Goal: Transaction & Acquisition: Purchase product/service

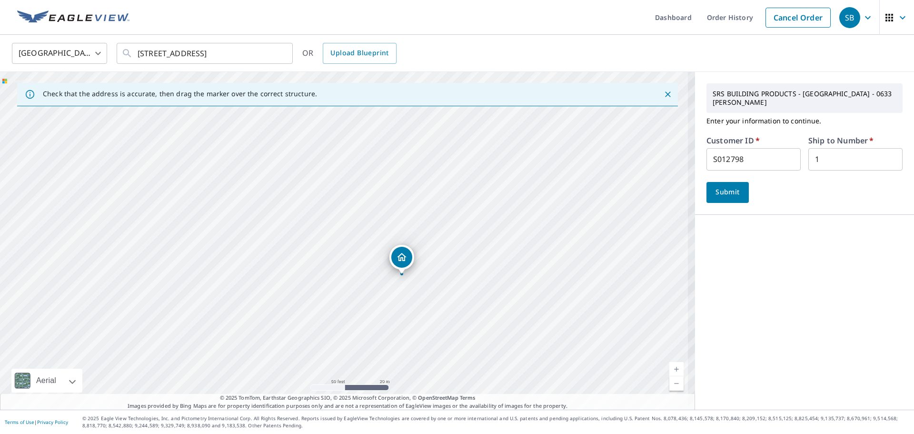
drag, startPoint x: 382, startPoint y: 279, endPoint x: 314, endPoint y: 217, distance: 91.4
click at [314, 217] on div "[STREET_ADDRESS]" at bounding box center [347, 241] width 695 height 338
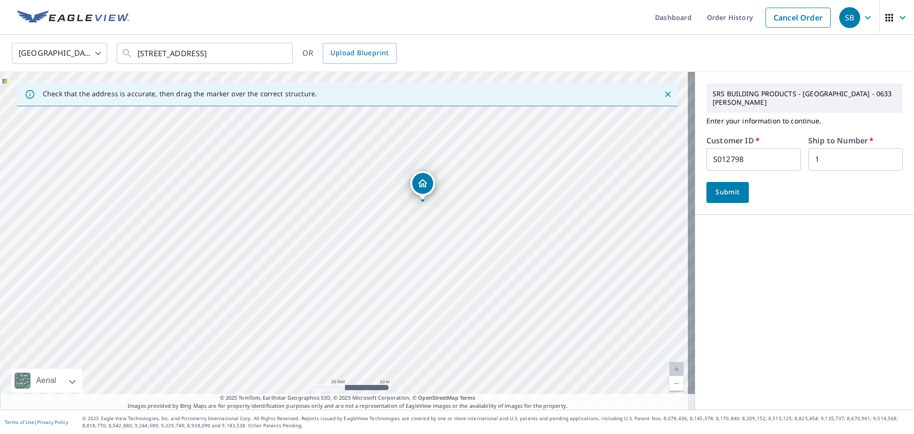
drag, startPoint x: 367, startPoint y: 174, endPoint x: 426, endPoint y: 185, distance: 60.5
click at [728, 186] on span "Submit" at bounding box center [727, 192] width 27 height 12
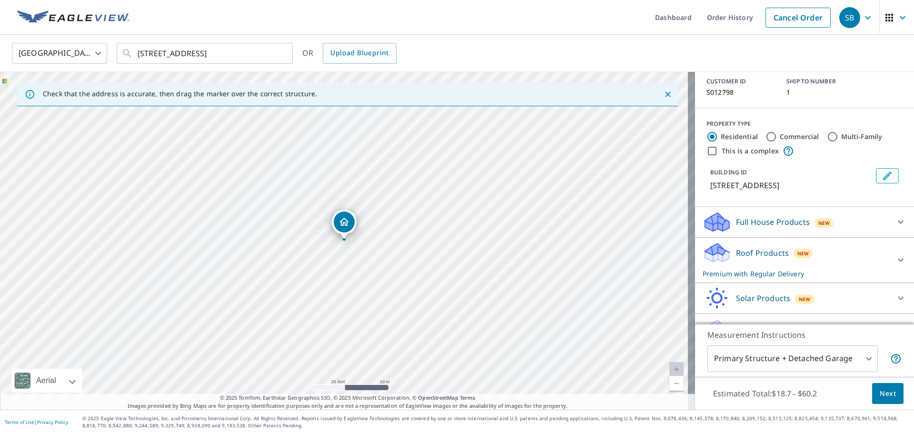
scroll to position [83, 0]
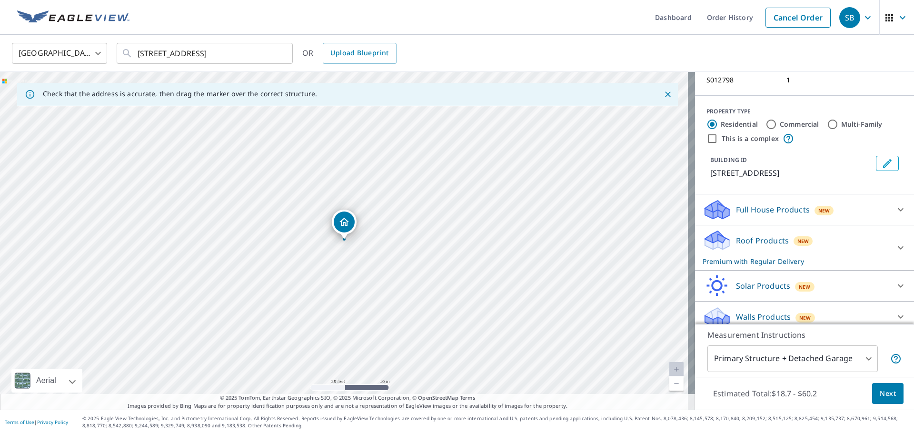
click at [898, 246] on icon at bounding box center [901, 247] width 6 height 3
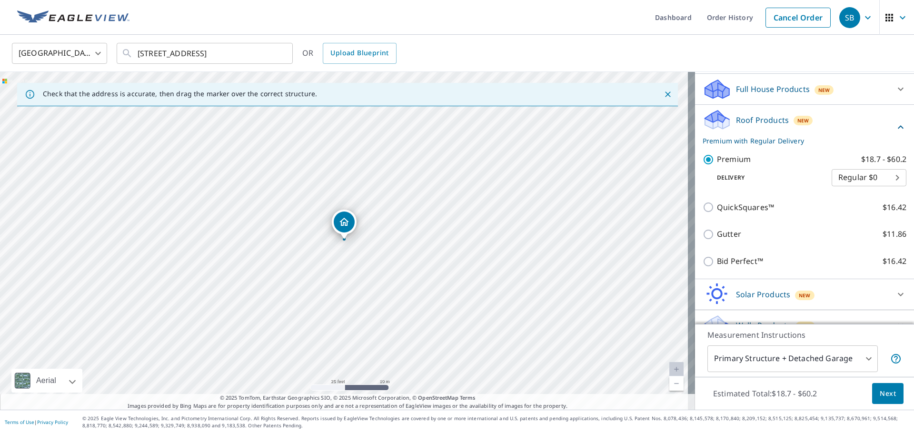
scroll to position [212, 0]
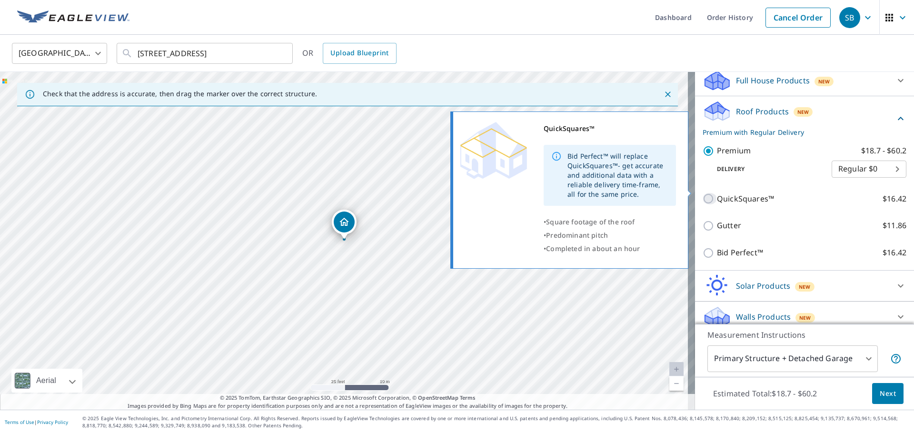
click at [703, 193] on input "QuickSquares™ $16.42" at bounding box center [710, 198] width 14 height 11
checkbox input "true"
checkbox input "false"
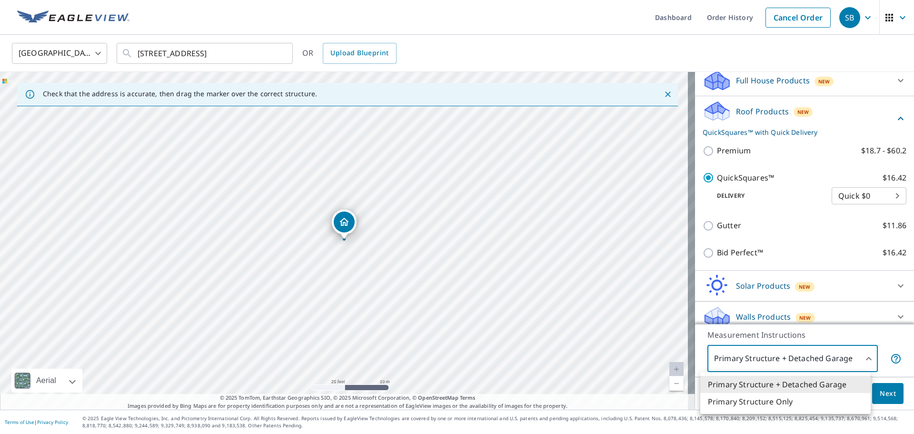
click at [811, 356] on body "SB SB Dashboard Order History Cancel Order SB [GEOGRAPHIC_DATA] [GEOGRAPHIC_DAT…" at bounding box center [457, 217] width 914 height 434
click at [775, 404] on li "Primary Structure Only" at bounding box center [786, 401] width 170 height 17
type input "2"
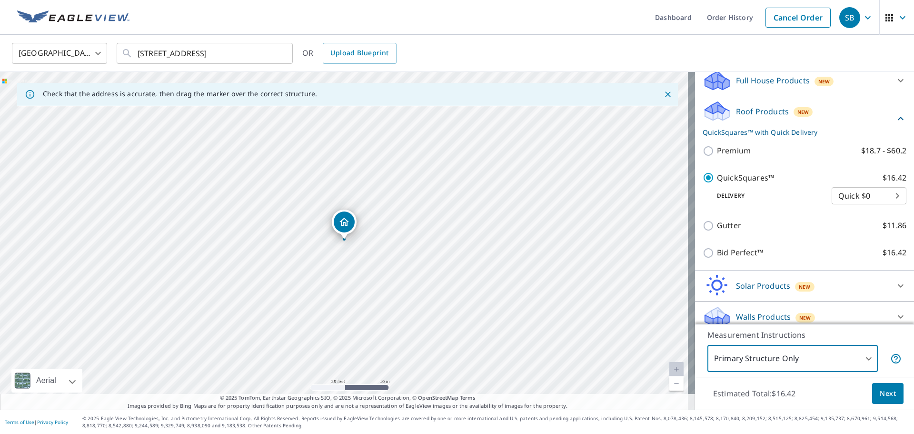
click at [797, 360] on body "SB SB Dashboard Order History Cancel Order SB United States US ​ 2000 S Center …" at bounding box center [457, 217] width 914 height 434
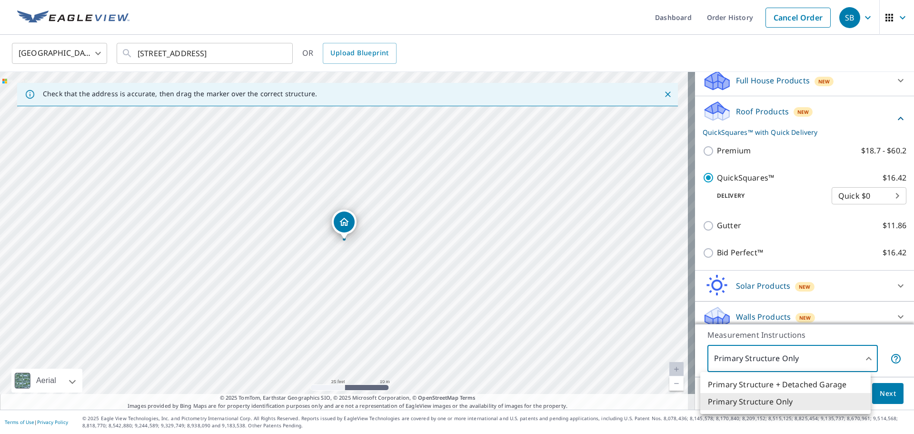
drag, startPoint x: 787, startPoint y: 401, endPoint x: 787, endPoint y: 380, distance: 21.0
click at [787, 401] on li "Primary Structure Only" at bounding box center [786, 401] width 170 height 17
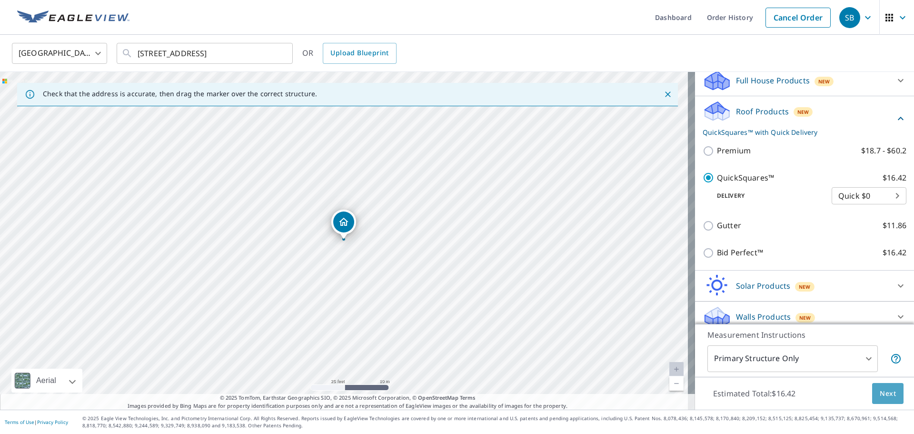
click at [884, 396] on span "Next" at bounding box center [888, 394] width 16 height 12
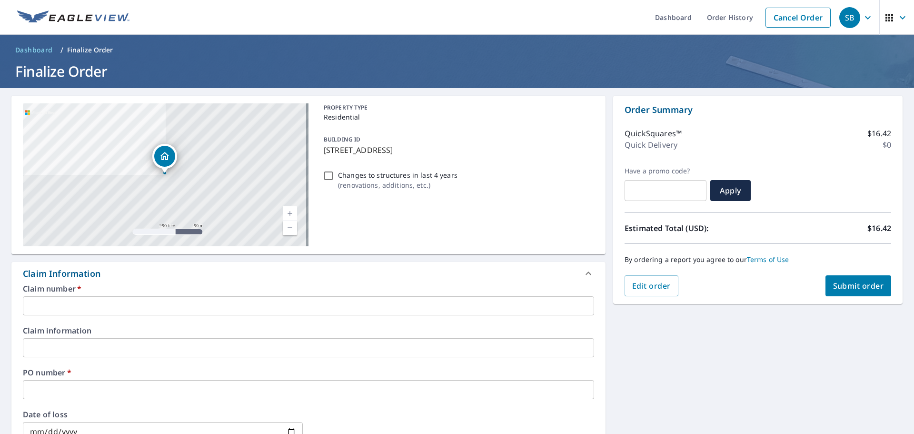
click at [62, 309] on input "text" at bounding box center [308, 305] width 571 height 19
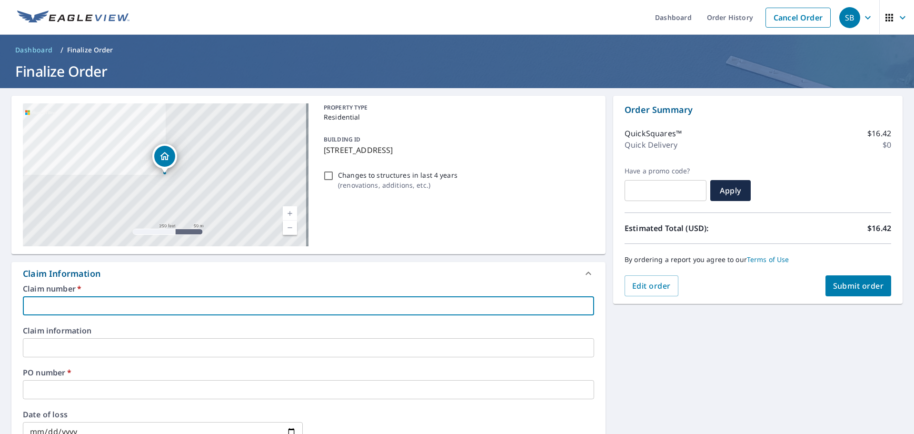
type input "TW Roofing"
checkbox input "true"
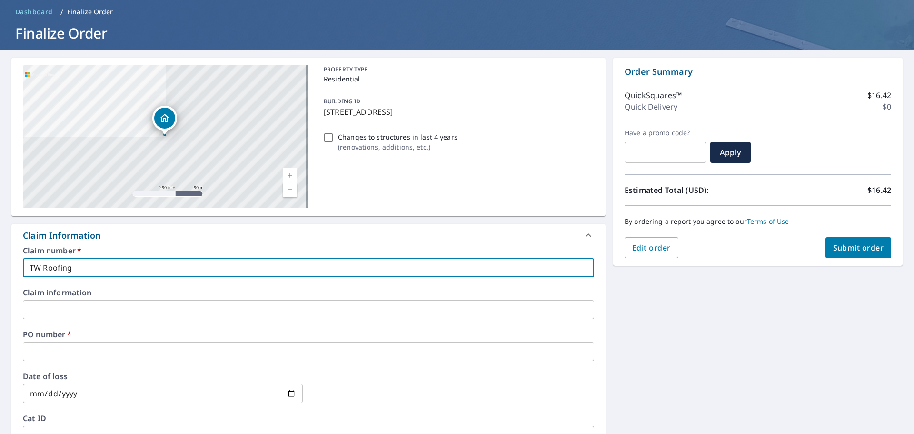
scroll to position [95, 0]
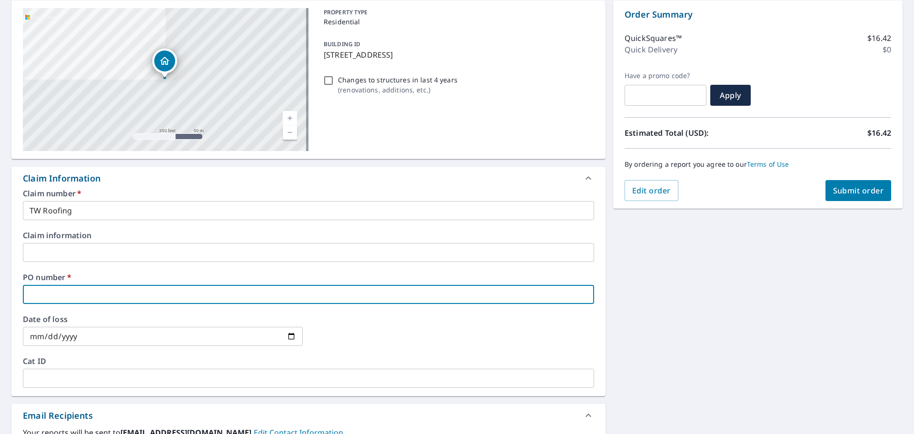
click at [79, 292] on input "text" at bounding box center [308, 294] width 571 height 19
type input "2"
checkbox input "true"
type input "20"
checkbox input "true"
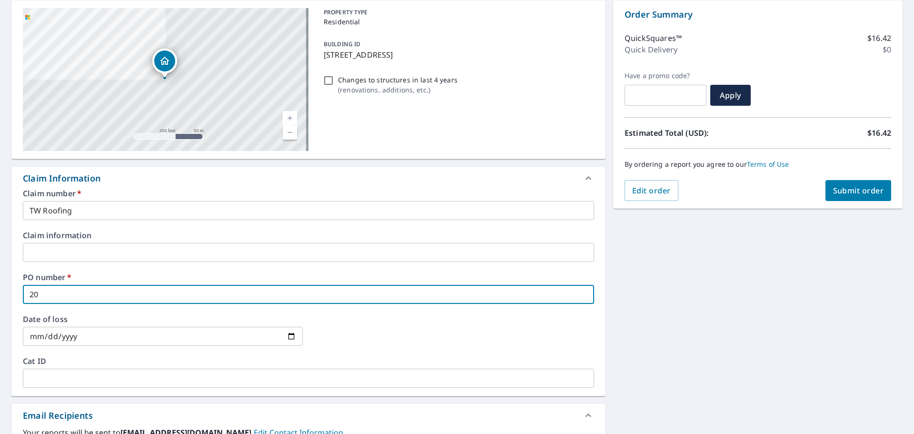
type input "200"
checkbox input "true"
type input "2000"
checkbox input "true"
type input "2000"
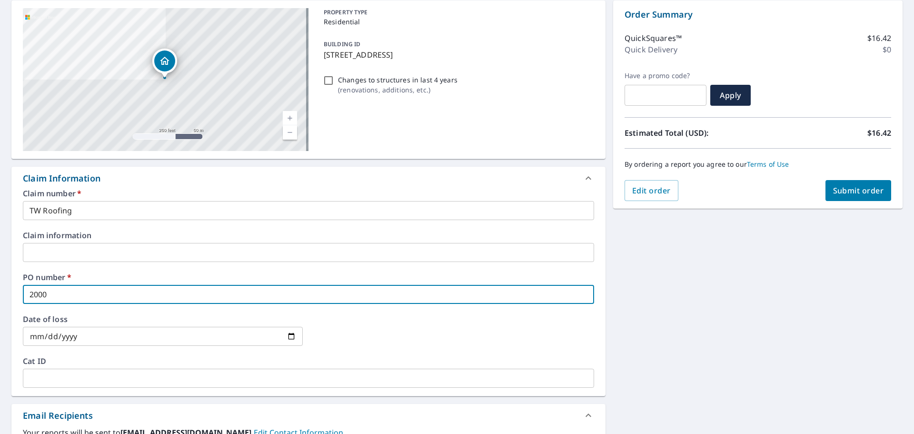
checkbox input "true"
type input "2000 s"
checkbox input "true"
type input "2000"
checkbox input "true"
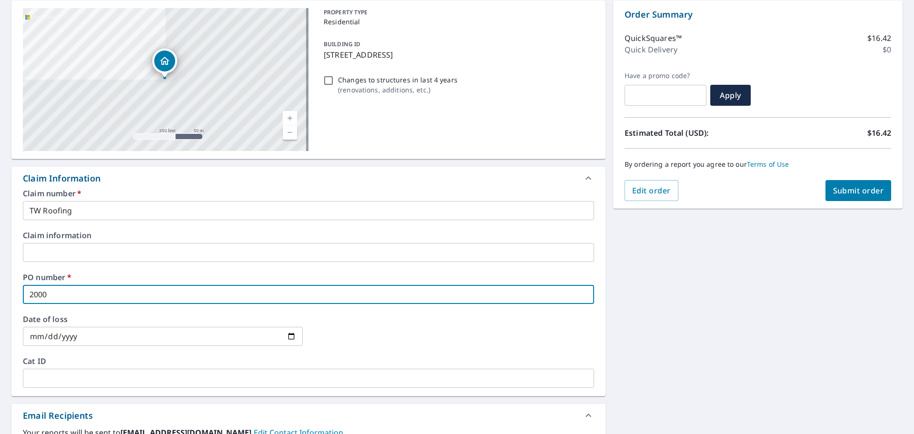
type input "2000 S"
checkbox input "true"
type input "2000 S"
checkbox input "true"
type input "2000 S C"
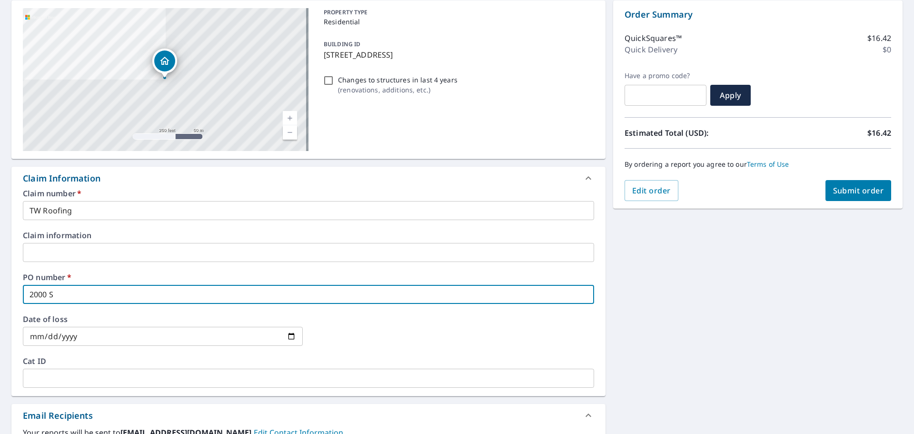
checkbox input "true"
type input "2000 S Ce"
checkbox input "true"
type input "2000 S Cen"
checkbox input "true"
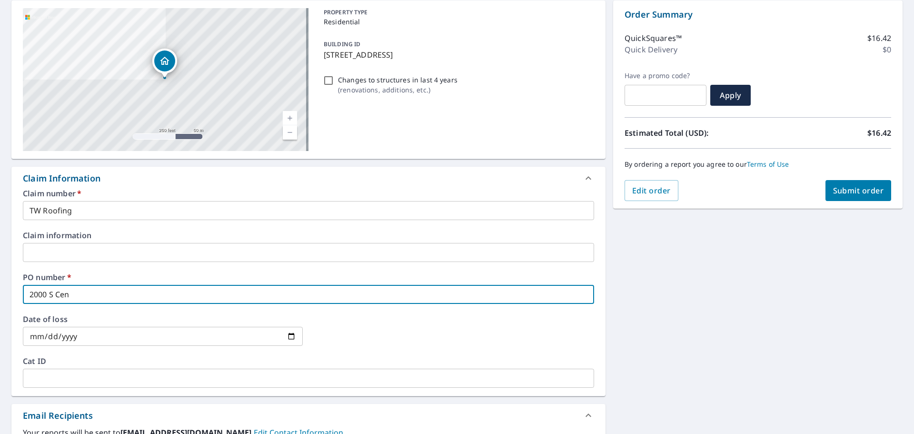
type input "2000 S Cent"
checkbox input "true"
type input "2000 S Cente"
checkbox input "true"
type input "2000 S Center"
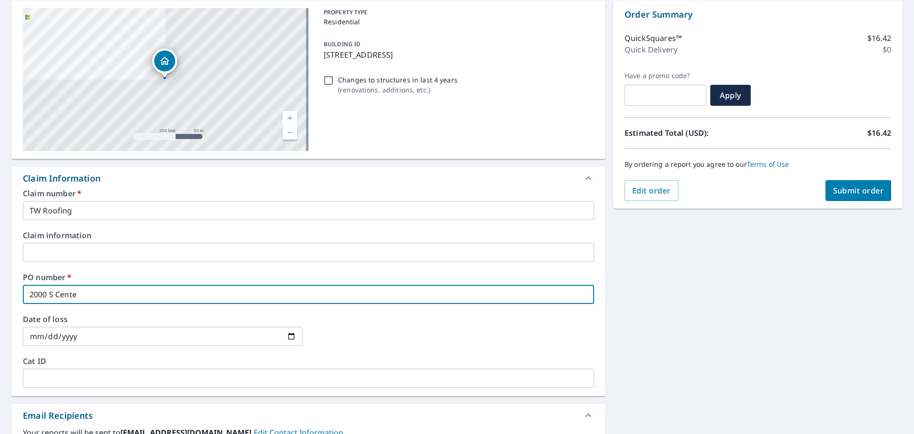
checkbox input "true"
type input "2000 S Center"
checkbox input "true"
type input "2000 S Center A"
checkbox input "true"
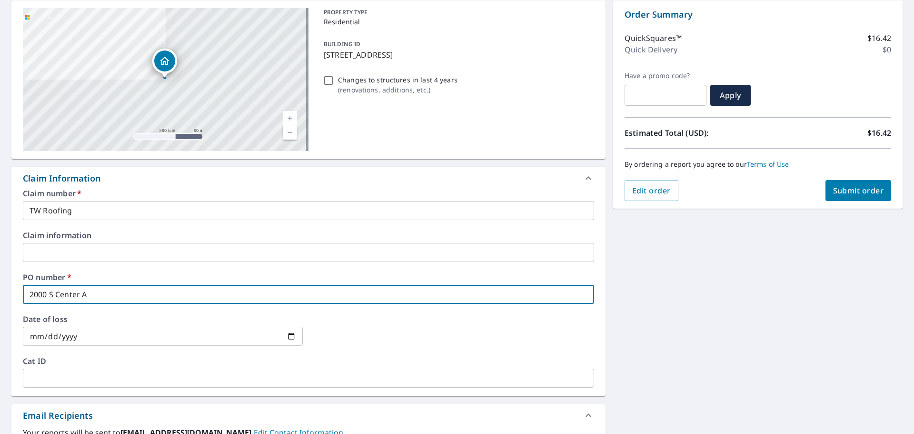
type input "2000 S Center Av"
checkbox input "true"
type input "2000 S Center Ave"
checkbox input "true"
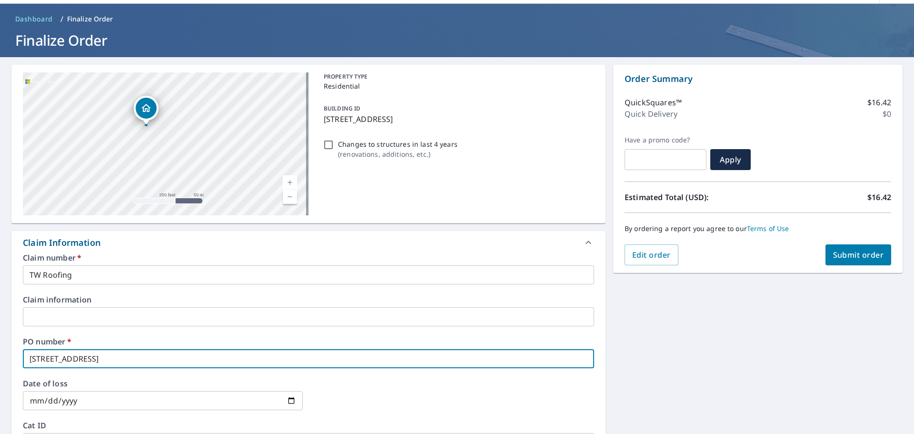
scroll to position [48, 0]
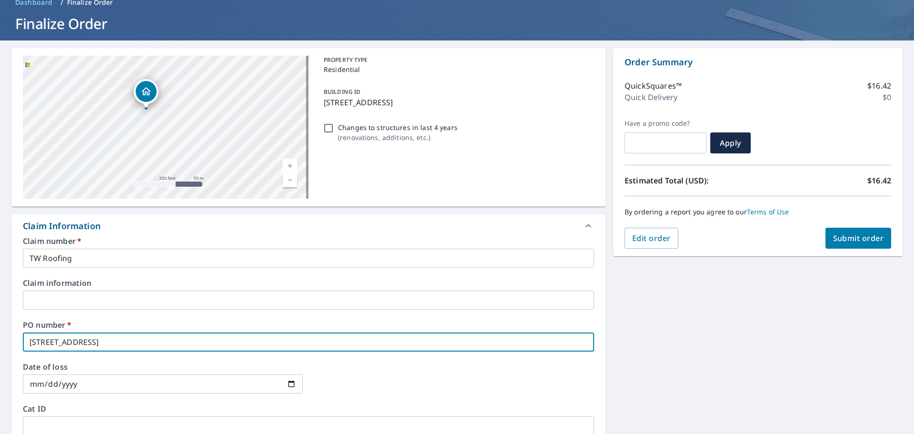
type input "2000 S Center Ave"
click at [328, 130] on input "Changes to structures in last 4 years ( renovations, additions, etc. )" at bounding box center [328, 127] width 11 height 11
checkbox input "true"
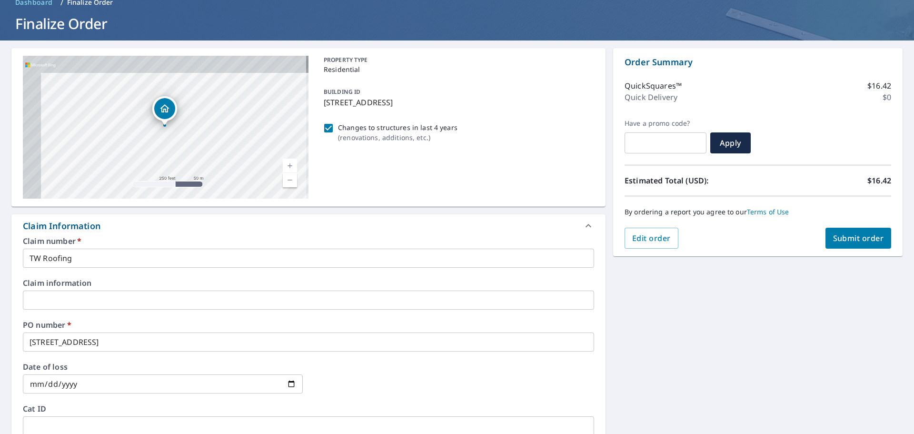
click at [327, 130] on input "Changes to structures in last 4 years ( renovations, additions, etc. )" at bounding box center [328, 127] width 11 height 11
checkbox input "false"
checkbox input "true"
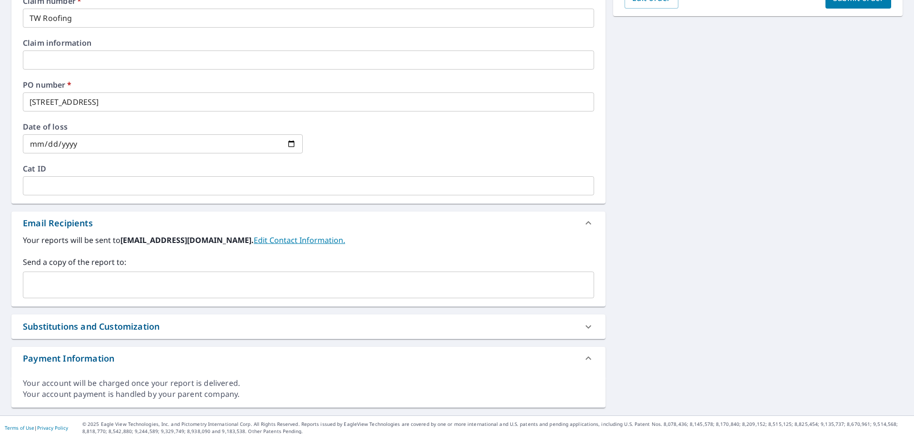
scroll to position [293, 0]
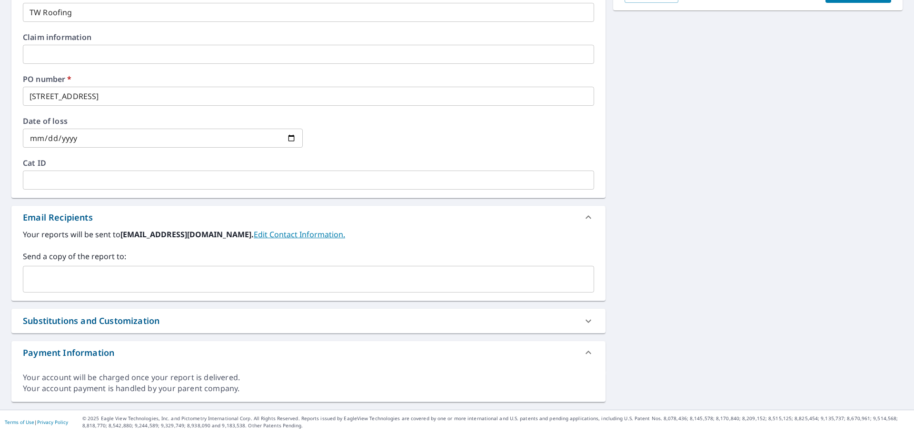
click at [81, 279] on input "text" at bounding box center [301, 279] width 549 height 18
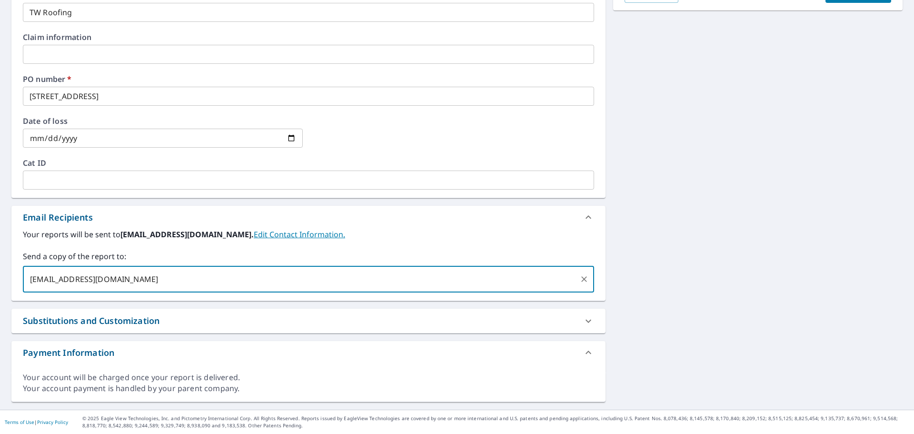
type input "rkopp@srsicorp.com"
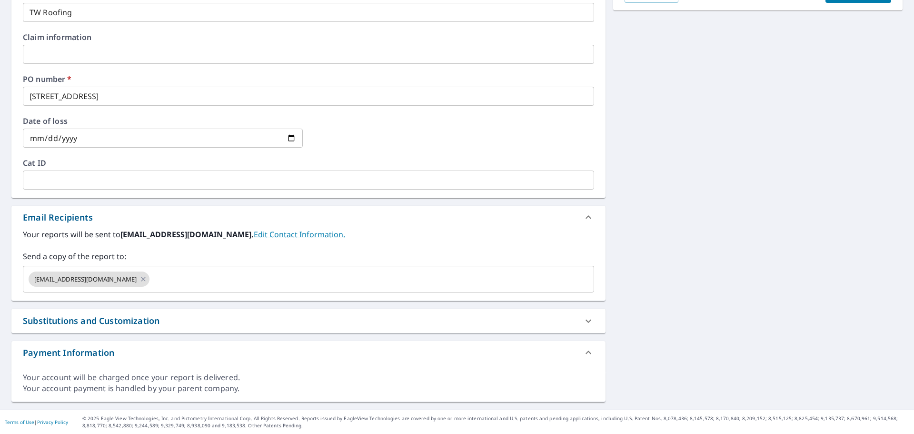
click at [361, 220] on div "Email Recipients" at bounding box center [300, 217] width 554 height 13
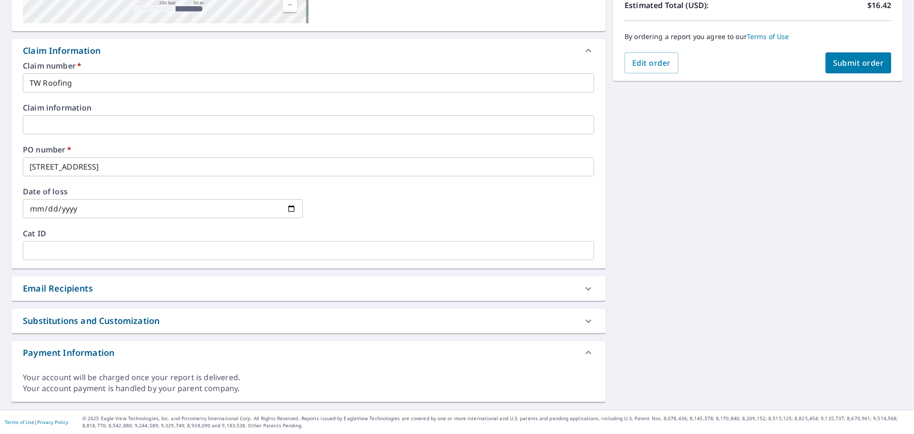
scroll to position [223, 0]
click at [188, 288] on div "Email Recipients" at bounding box center [300, 288] width 554 height 13
checkbox input "true"
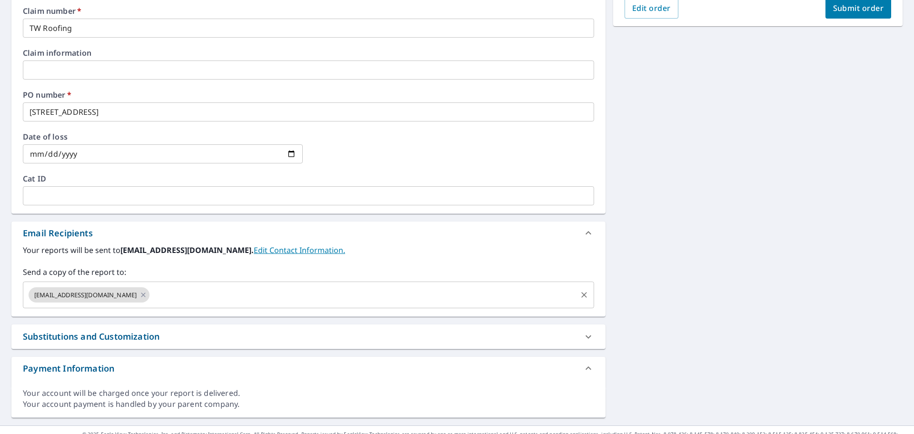
scroll to position [293, 0]
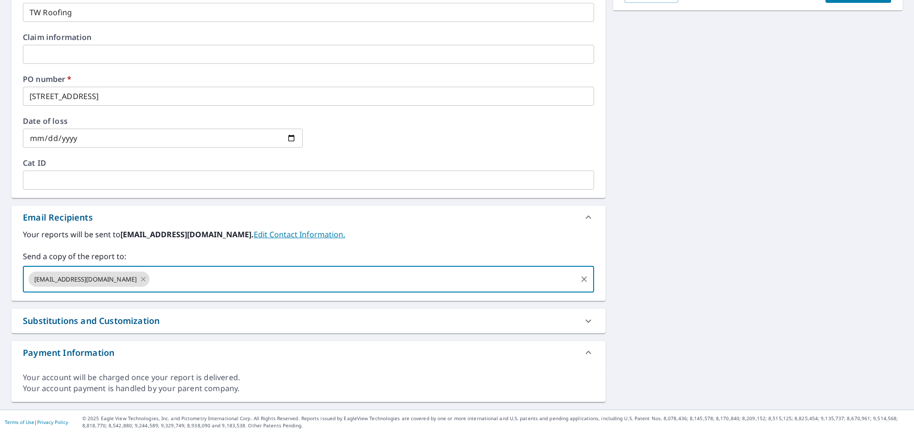
click at [173, 278] on input "text" at bounding box center [363, 279] width 425 height 18
type input "tyler@twroofing.org"
click at [389, 252] on label "Send a copy of the report to:" at bounding box center [308, 255] width 571 height 11
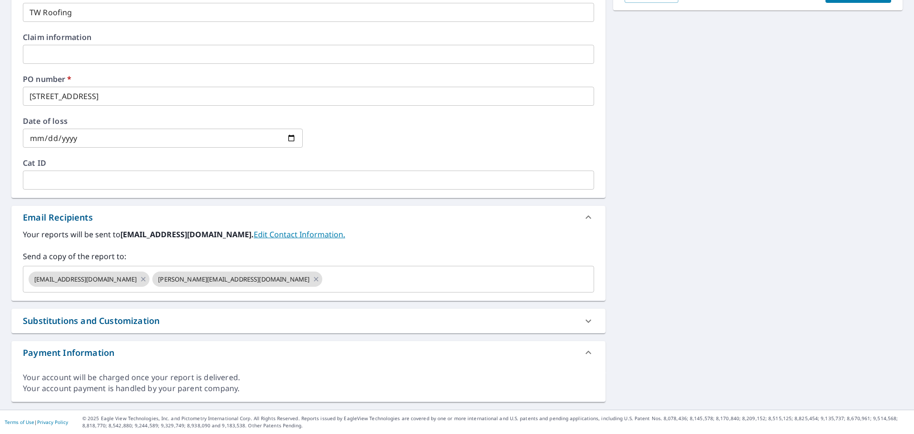
click at [181, 318] on div "Substitutions and Customization" at bounding box center [300, 320] width 554 height 13
checkbox input "true"
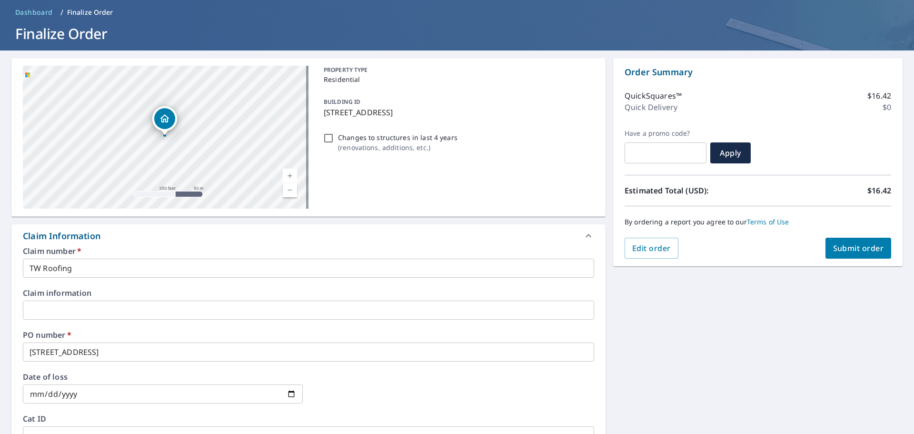
scroll to position [0, 0]
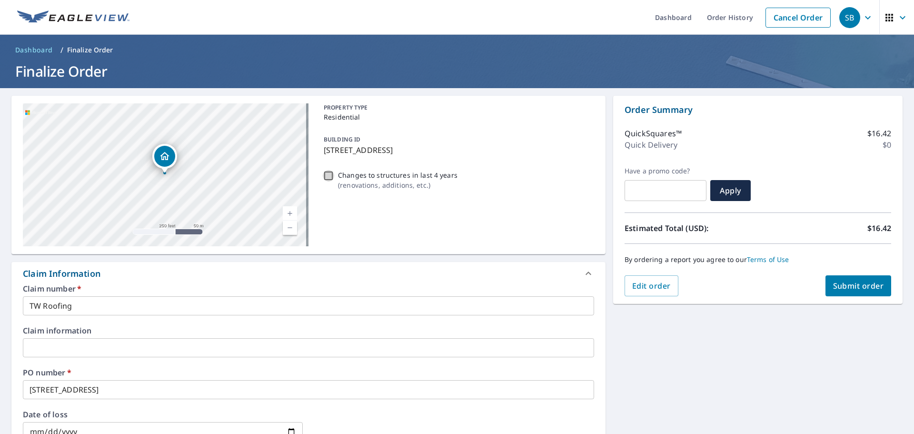
click at [327, 175] on input "Changes to structures in last 4 years ( renovations, additions, etc. )" at bounding box center [328, 175] width 11 height 11
checkbox input "true"
click at [327, 176] on input "Changes to structures in last 4 years ( renovations, additions, etc. )" at bounding box center [328, 175] width 11 height 11
checkbox input "false"
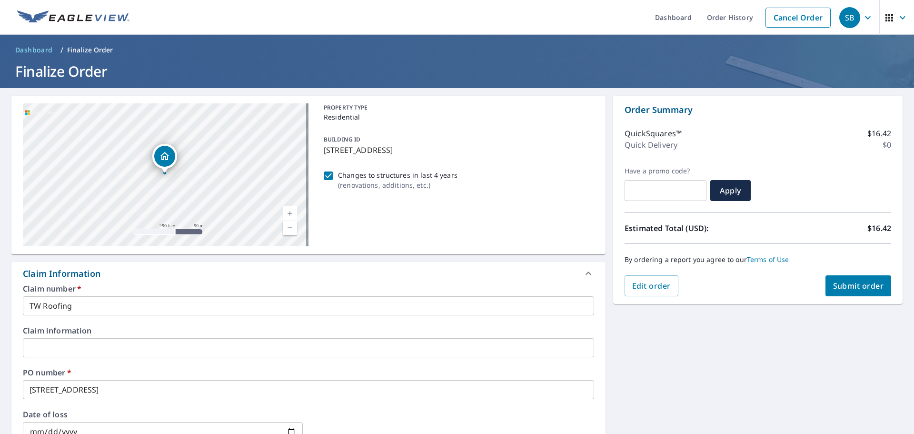
checkbox input "true"
click at [862, 15] on icon "button" at bounding box center [867, 17] width 11 height 11
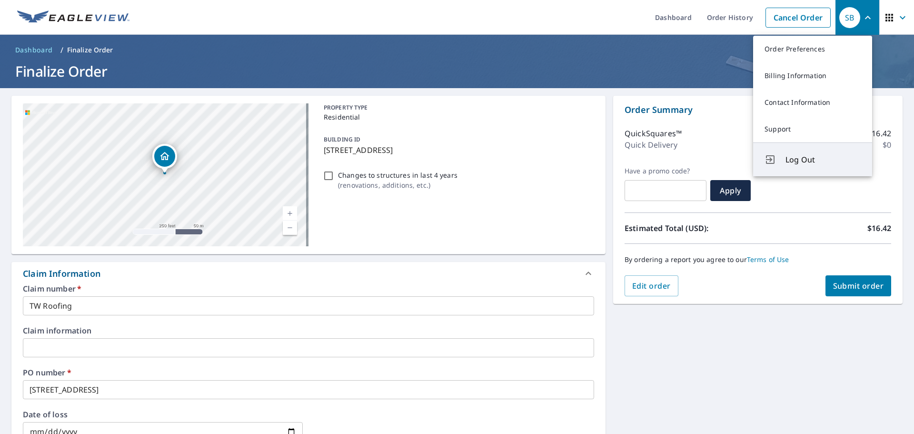
click at [803, 160] on span "Log Out" at bounding box center [823, 159] width 75 height 11
